Goal: Transaction & Acquisition: Purchase product/service

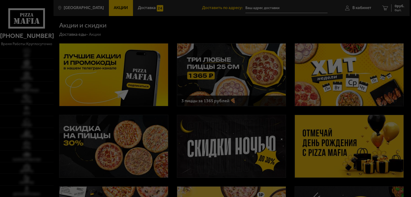
type input "[STREET_ADDRESS]"
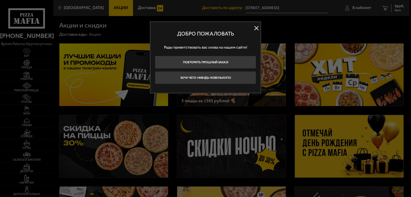
click at [256, 27] on button at bounding box center [256, 28] width 8 height 8
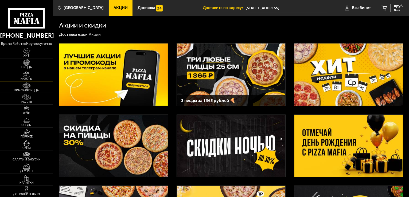
click at [30, 76] on img at bounding box center [26, 74] width 16 height 6
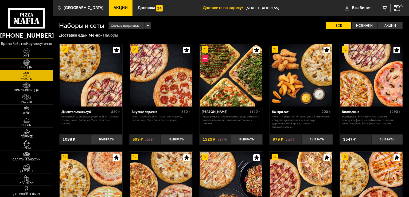
click at [31, 50] on img at bounding box center [26, 51] width 16 height 6
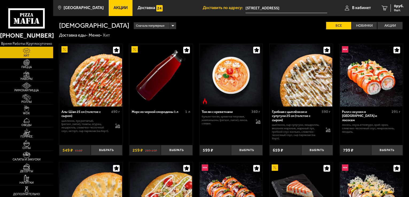
click at [116, 9] on span "Акции" at bounding box center [121, 8] width 14 height 4
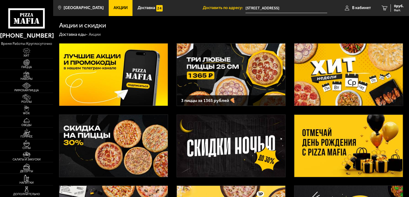
click at [213, 58] on img at bounding box center [231, 75] width 109 height 62
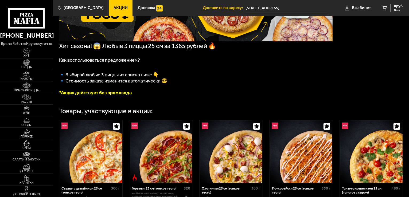
scroll to position [80, 0]
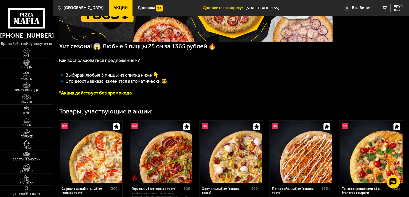
drag, startPoint x: 33, startPoint y: 21, endPoint x: 45, endPoint y: 24, distance: 12.1
click at [45, 24] on div at bounding box center [26, 14] width 53 height 29
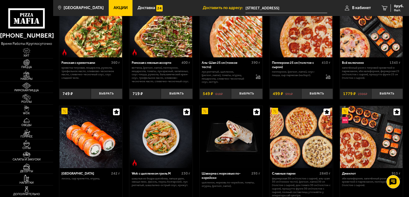
scroll to position [160, 0]
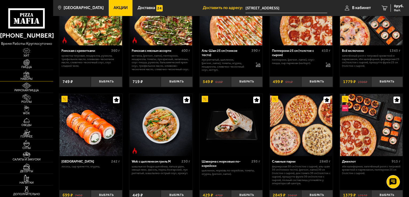
click at [39, 77] on link "Наборы" at bounding box center [26, 75] width 53 height 11
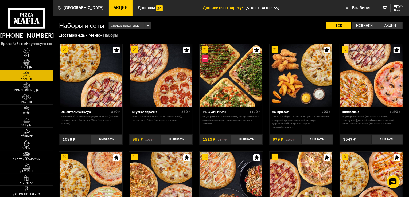
click at [81, 92] on img at bounding box center [91, 75] width 63 height 63
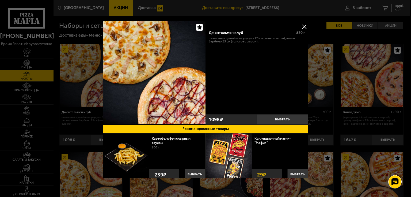
click at [322, 36] on div at bounding box center [205, 98] width 411 height 197
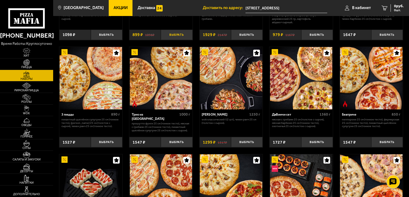
scroll to position [107, 0]
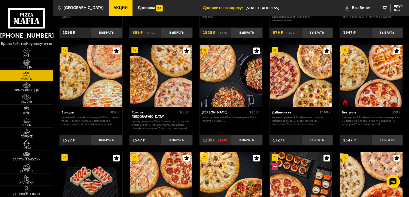
click at [101, 105] on img at bounding box center [91, 76] width 63 height 63
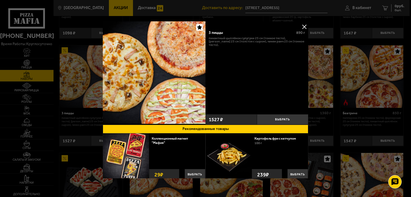
click at [326, 33] on div at bounding box center [205, 98] width 411 height 197
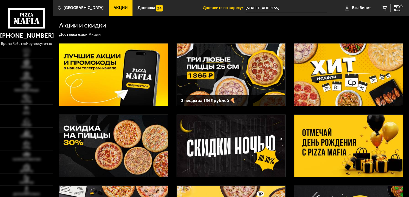
click at [217, 75] on img at bounding box center [231, 75] width 109 height 62
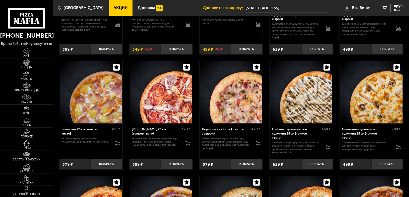
scroll to position [722, 0]
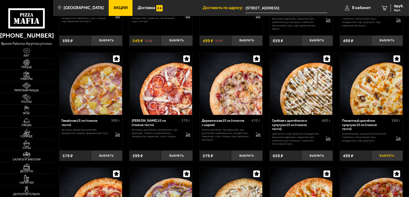
click at [388, 159] on button "Выбрать" at bounding box center [388, 156] width 32 height 10
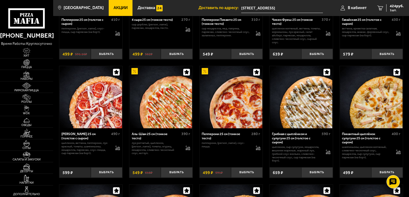
scroll to position [615, 0]
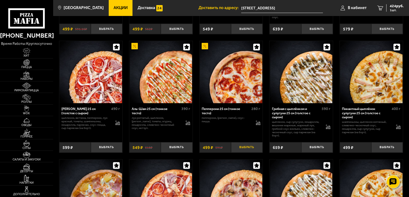
click at [240, 151] on button "Выбрать" at bounding box center [247, 148] width 32 height 10
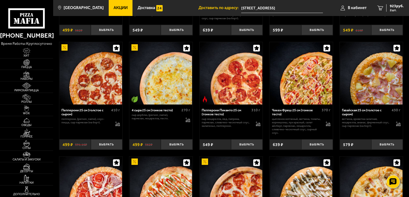
scroll to position [481, 0]
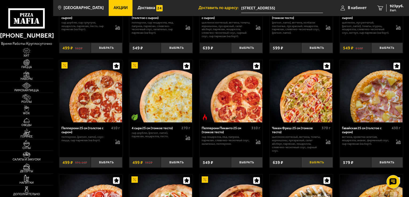
click at [321, 166] on button "Выбрать" at bounding box center [318, 163] width 32 height 10
click at [392, 9] on span "3 шт." at bounding box center [396, 10] width 16 height 3
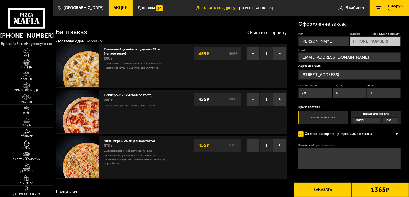
click at [380, 73] on input "[STREET_ADDRESS]" at bounding box center [350, 75] width 102 height 10
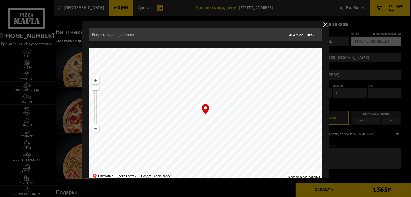
type input "[STREET_ADDRESS]"
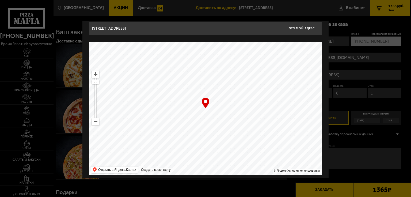
scroll to position [10, 0]
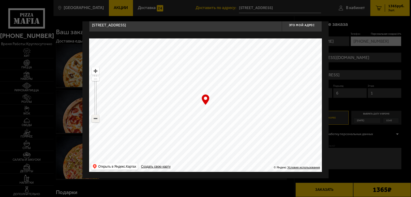
click at [98, 120] on ymaps at bounding box center [95, 118] width 7 height 7
click at [97, 120] on ymaps at bounding box center [95, 118] width 7 height 7
click at [97, 121] on ymaps at bounding box center [95, 118] width 7 height 7
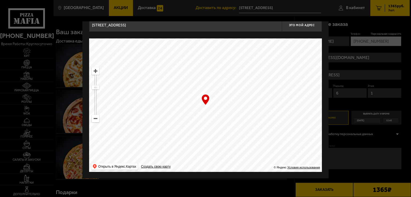
drag, startPoint x: 206, startPoint y: 136, endPoint x: 225, endPoint y: 74, distance: 65.2
click at [225, 74] on ymaps at bounding box center [205, 106] width 233 height 134
drag, startPoint x: 227, startPoint y: 121, endPoint x: 186, endPoint y: 80, distance: 57.1
click at [192, 83] on ymaps at bounding box center [205, 106] width 233 height 134
type input "[STREET_ADDRESS]"
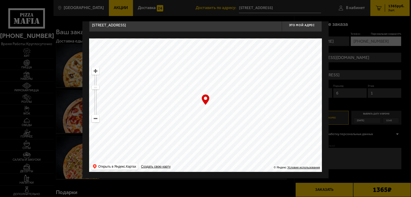
type input "[STREET_ADDRESS]"
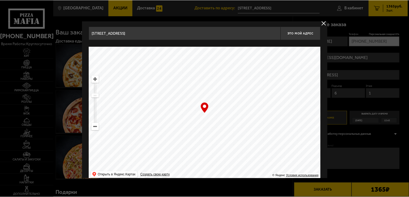
scroll to position [0, 0]
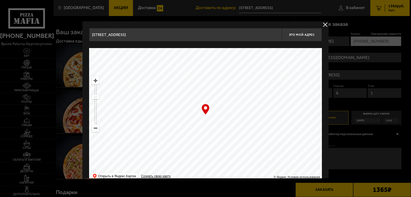
click at [97, 83] on ymaps at bounding box center [95, 80] width 7 height 7
click at [96, 83] on ymaps at bounding box center [95, 80] width 7 height 7
drag, startPoint x: 183, startPoint y: 125, endPoint x: 191, endPoint y: 162, distance: 37.7
click at [191, 162] on ymaps at bounding box center [205, 115] width 233 height 134
drag, startPoint x: 185, startPoint y: 108, endPoint x: 172, endPoint y: 130, distance: 25.1
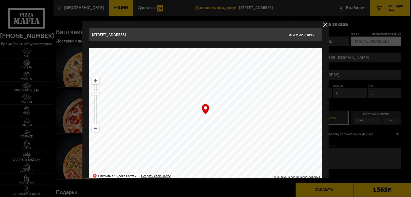
click at [172, 130] on ymaps at bounding box center [205, 115] width 233 height 134
drag, startPoint x: 177, startPoint y: 101, endPoint x: 197, endPoint y: 155, distance: 57.8
click at [198, 156] on ymaps at bounding box center [205, 115] width 233 height 134
click at [96, 80] on ymaps at bounding box center [95, 80] width 7 height 7
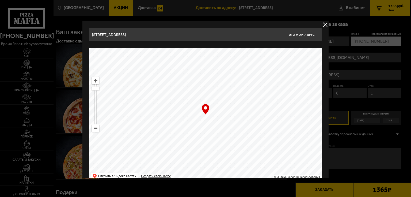
click at [96, 80] on ymaps at bounding box center [95, 80] width 7 height 7
drag, startPoint x: 216, startPoint y: 103, endPoint x: 215, endPoint y: 114, distance: 10.8
click at [215, 114] on ymaps at bounding box center [205, 115] width 233 height 134
click at [94, 80] on ymaps at bounding box center [95, 80] width 7 height 7
type input "[STREET_ADDRESS]"
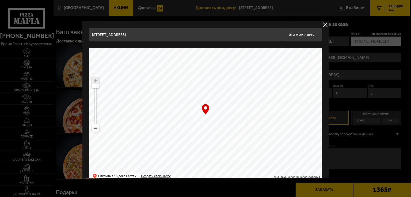
type input "[STREET_ADDRESS]"
click at [159, 123] on ymaps at bounding box center [205, 115] width 233 height 134
click at [293, 39] on button "Это мой адрес" at bounding box center [302, 34] width 40 height 13
type input "[STREET_ADDRESS]"
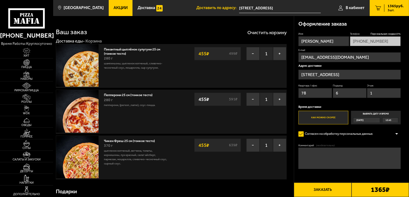
drag, startPoint x: 318, startPoint y: 91, endPoint x: 276, endPoint y: 86, distance: 42.1
type input "2"
drag, startPoint x: 348, startPoint y: 95, endPoint x: 321, endPoint y: 93, distance: 27.4
click at [321, 93] on div "Квартира / офис 2 Подъезд 6 Этаж 1" at bounding box center [350, 92] width 102 height 16
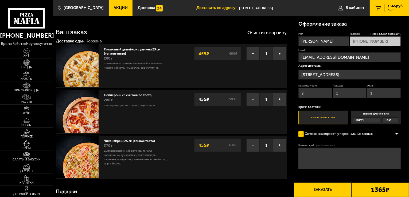
type input "1"
drag, startPoint x: 375, startPoint y: 92, endPoint x: 358, endPoint y: 93, distance: 17.4
click at [357, 92] on div "Квартира / офис 2 Подъезд 1 Этаж 1" at bounding box center [350, 92] width 102 height 16
type input "2"
click at [369, 101] on div "Имя [PERSON_NAME] скидка 15 % [PHONE_NUMBER] E-mail [EMAIL_ADDRESS][DOMAIN_NAME…" at bounding box center [350, 78] width 102 height 93
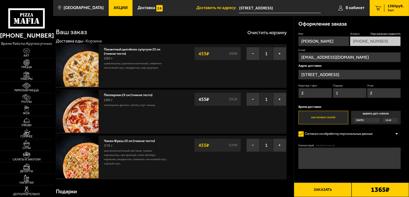
click at [383, 116] on label "Выбрать дату и время [DATE] 12:45" at bounding box center [376, 118] width 50 height 14
click at [0, 0] on input "Выбрать дату и время [DATE] 12:45" at bounding box center [0, 0] width 0 height 0
click at [393, 121] on div "12:45" at bounding box center [391, 120] width 16 height 5
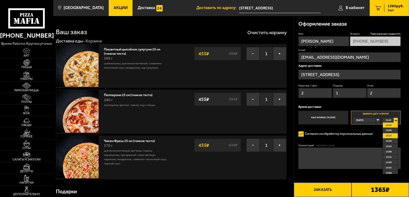
click at [393, 138] on li "13:15" at bounding box center [390, 135] width 15 height 5
click at [396, 121] on div "13:15" at bounding box center [391, 120] width 16 height 5
click at [394, 141] on li "13:30" at bounding box center [390, 141] width 15 height 5
click at [321, 159] on textarea "Комментарий (необязательно)" at bounding box center [350, 158] width 102 height 21
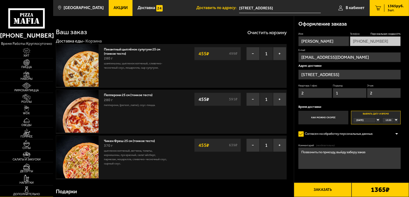
type textarea "Позвонить по приезду, выйду заберу заказ"
click at [340, 192] on button "Заказать" at bounding box center [322, 190] width 57 height 14
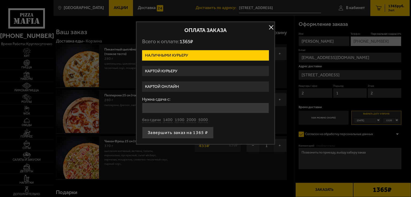
click at [192, 69] on label "Картой курьеру" at bounding box center [205, 71] width 127 height 10
click at [0, 0] on input "Картой курьеру" at bounding box center [0, 0] width 0 height 0
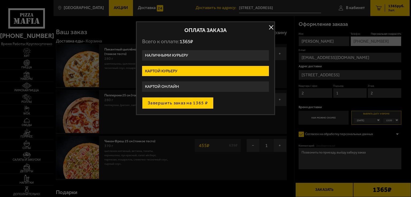
click at [186, 99] on button "Завершить заказ на 1365 ₽" at bounding box center [177, 103] width 71 height 12
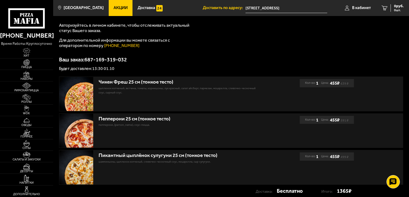
scroll to position [53, 0]
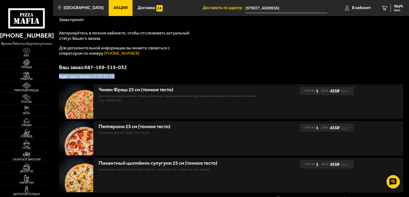
drag, startPoint x: 119, startPoint y: 76, endPoint x: 60, endPoint y: 78, distance: 58.6
click at [59, 76] on p "Будет доставлен: 13:30 01.10" at bounding box center [231, 76] width 345 height 4
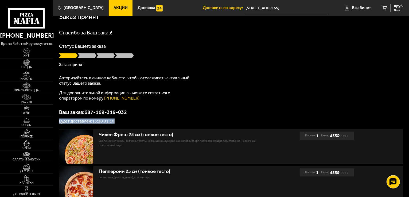
scroll to position [0, 0]
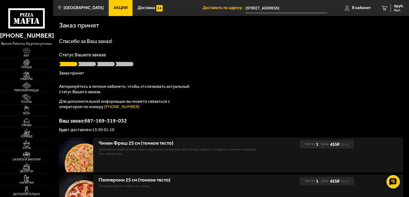
click at [261, 95] on div "Спасибо за Ваш заказ! Статус Вашего заказа Заказ принят Авторизуйтесь в личном …" at bounding box center [231, 86] width 345 height 94
click at [361, 10] on span "В кабинет" at bounding box center [361, 8] width 19 height 4
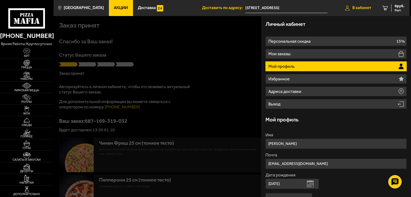
click at [359, 9] on span "В кабинет" at bounding box center [361, 8] width 19 height 4
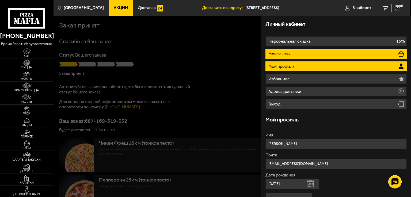
click at [301, 55] on li "Мои заказы" at bounding box center [335, 54] width 141 height 10
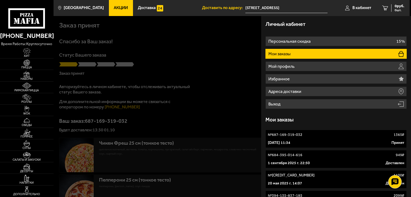
click at [323, 142] on div "[DATE] 11:34 Принят" at bounding box center [336, 142] width 136 height 5
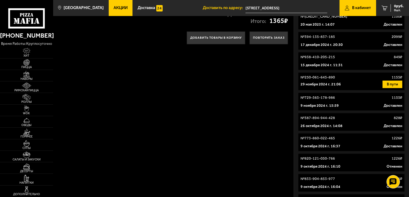
scroll to position [160, 0]
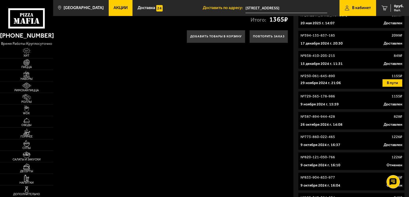
click at [322, 86] on p "29 ноября 2024 г. 21:06" at bounding box center [321, 82] width 40 height 5
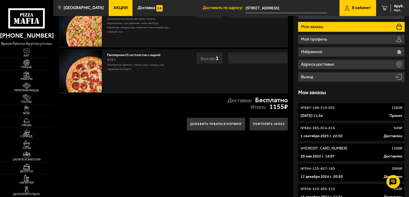
scroll to position [27, 0]
click at [343, 109] on div "№ 687-169-319-032 1365 ₽" at bounding box center [352, 108] width 102 height 5
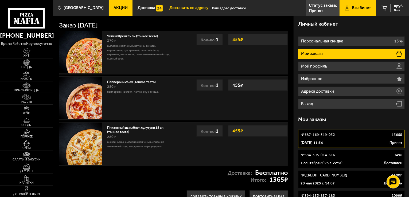
type input "[STREET_ADDRESS]"
click at [323, 143] on p "[DATE] 11:34" at bounding box center [312, 142] width 22 height 5
